Goal: Check status: Check status

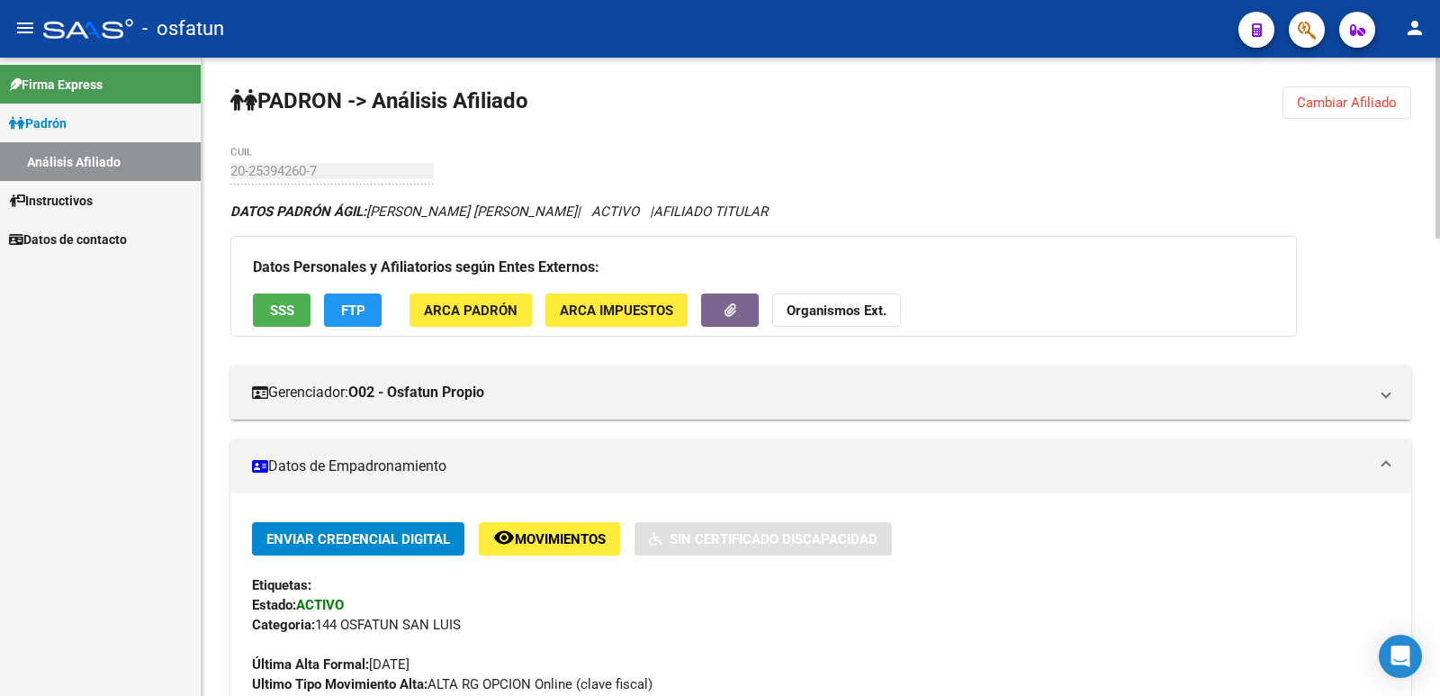
click at [1353, 117] on button "Cambiar Afiliado" at bounding box center [1346, 102] width 129 height 32
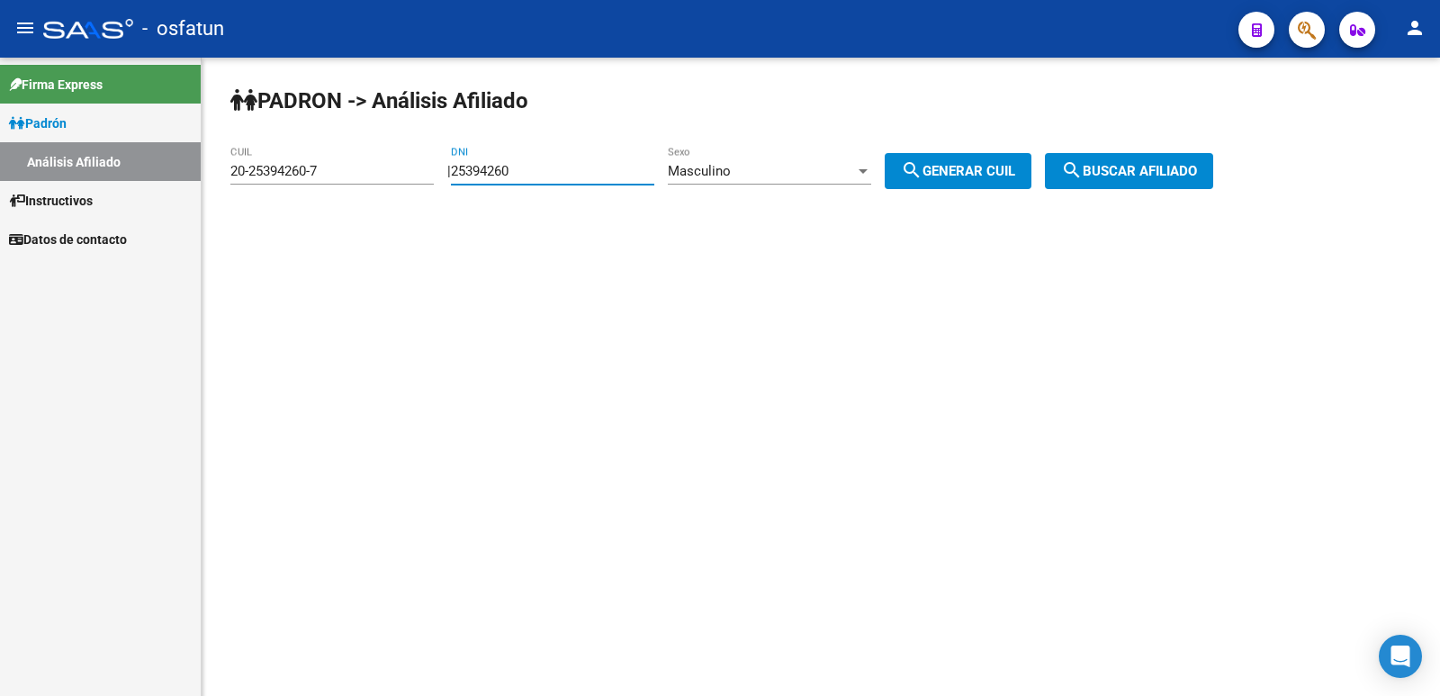
drag, startPoint x: 627, startPoint y: 175, endPoint x: 276, endPoint y: 204, distance: 352.2
click at [276, 203] on div "[PERSON_NAME] -> Análisis Afiliado 20-25394260-7 CUIL | 25394260 DNI Masculino …" at bounding box center [821, 152] width 1238 height 189
paste input "30066241"
type input "30066241"
click at [720, 177] on span "Masculino" at bounding box center [699, 171] width 63 height 16
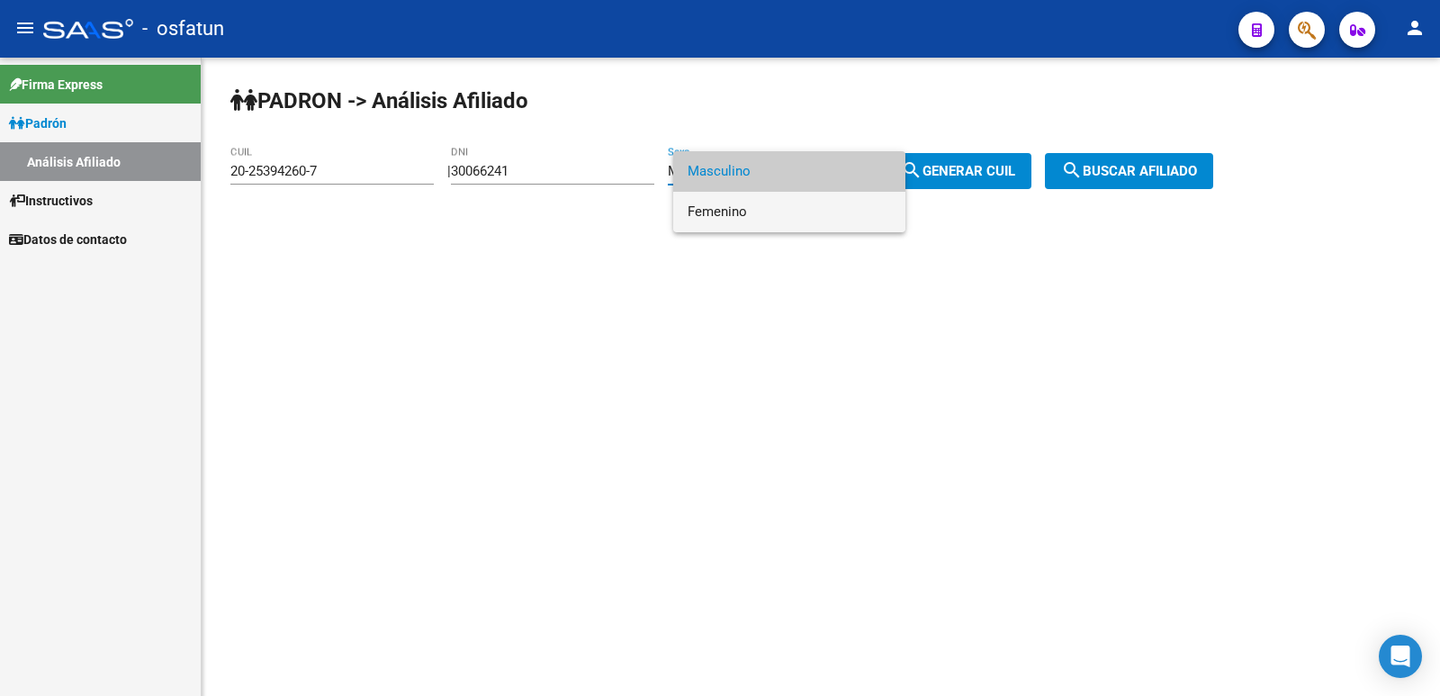
click at [733, 195] on span "Femenino" at bounding box center [788, 212] width 203 height 40
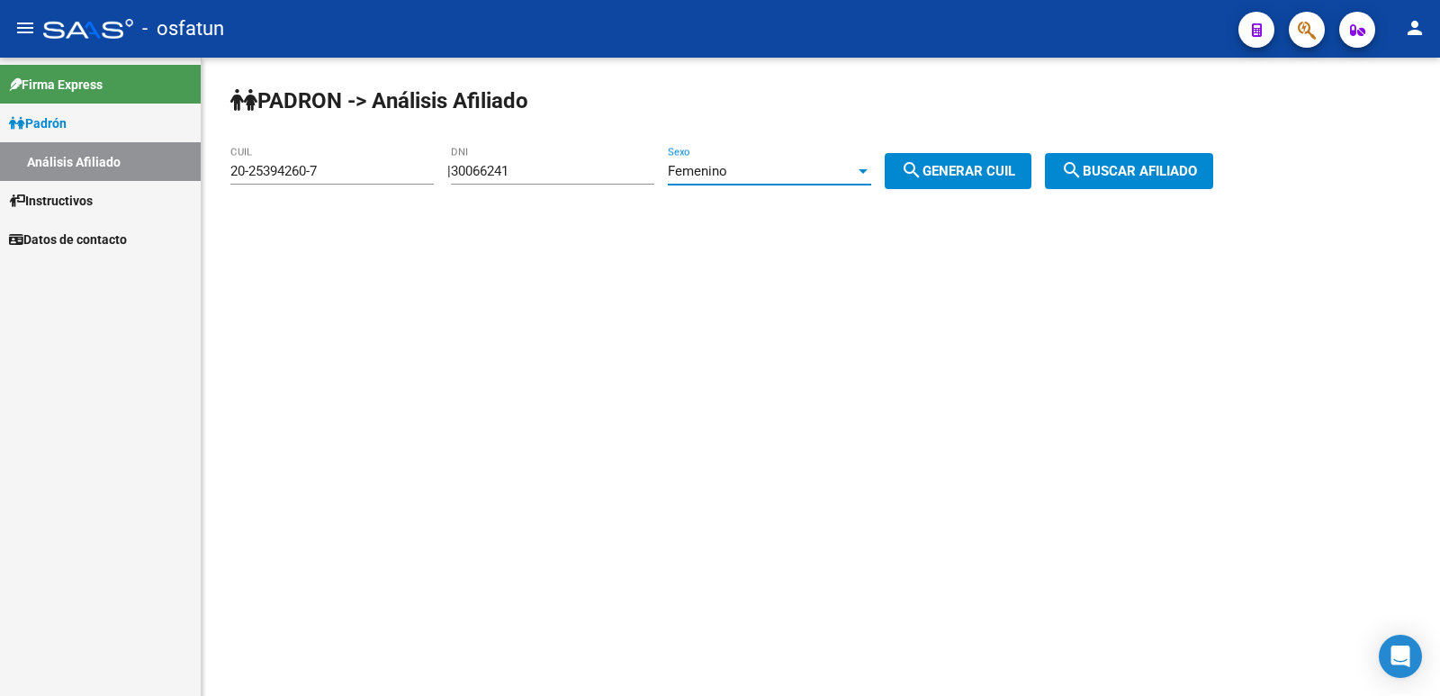
click at [968, 174] on span "search Generar CUIL" at bounding box center [958, 171] width 114 height 16
type input "27-30066241-8"
click at [1119, 173] on span "search Buscar afiliado" at bounding box center [1129, 171] width 136 height 16
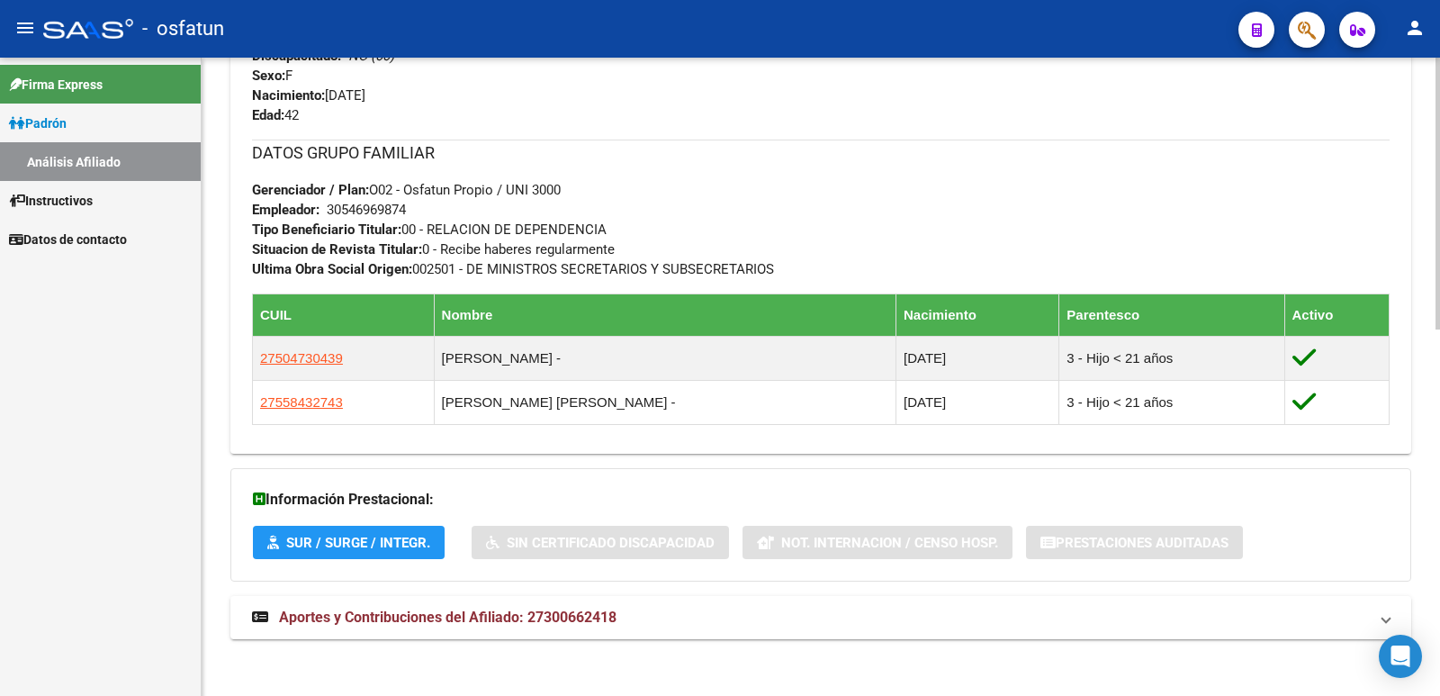
scroll to position [877, 0]
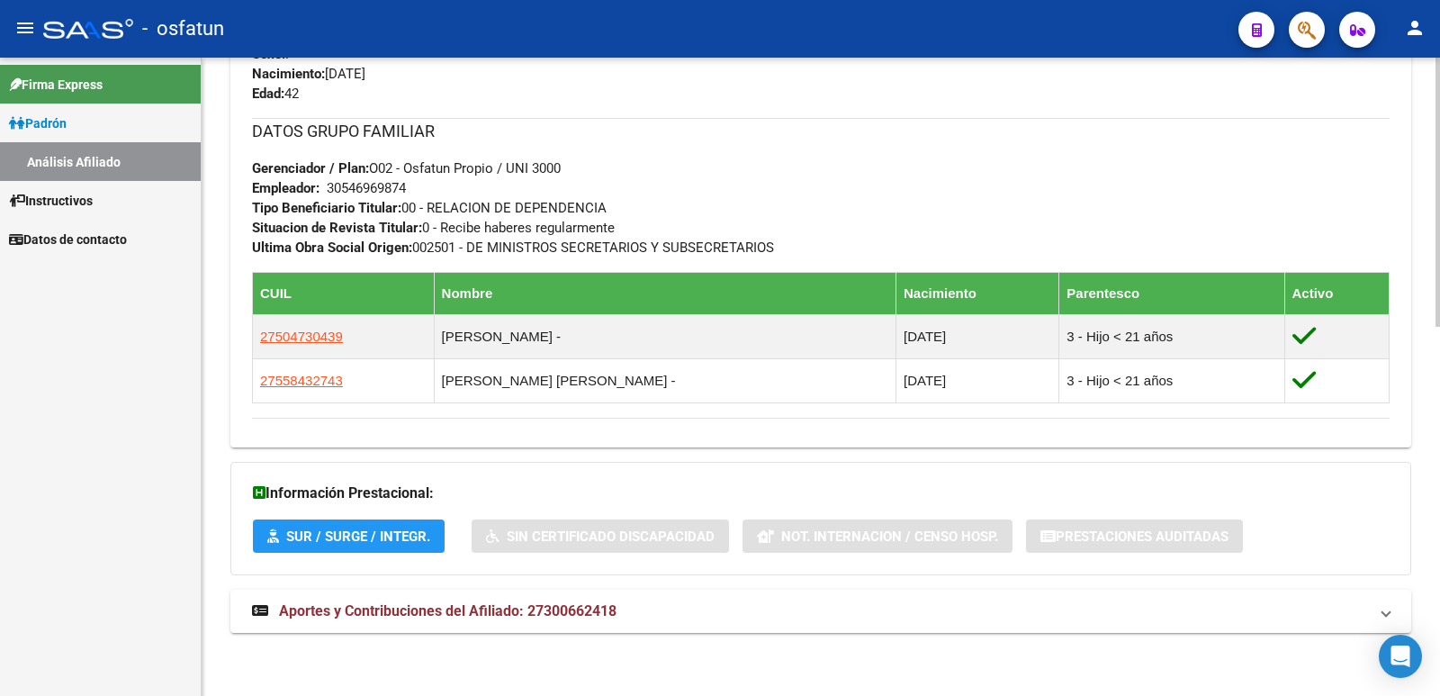
drag, startPoint x: 488, startPoint y: 602, endPoint x: 485, endPoint y: 584, distance: 18.2
click at [488, 601] on strong "Aportes y Contribuciones del Afiliado: 27300662418" at bounding box center [434, 611] width 364 height 20
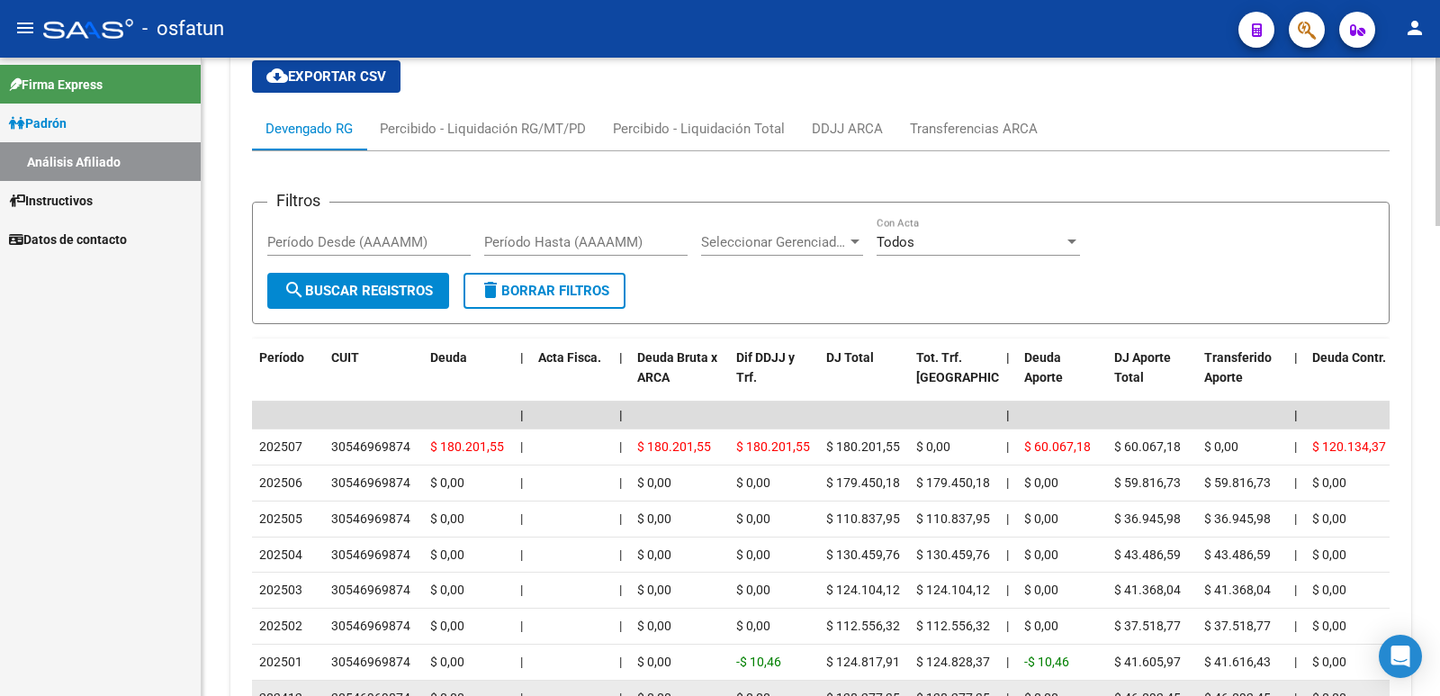
scroll to position [1779, 0]
